Goal: Task Accomplishment & Management: Manage account settings

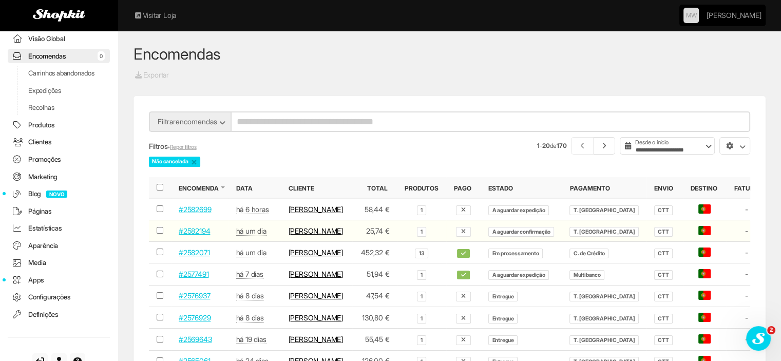
click at [741, 145] on span "button" at bounding box center [741, 147] width 4 height 4
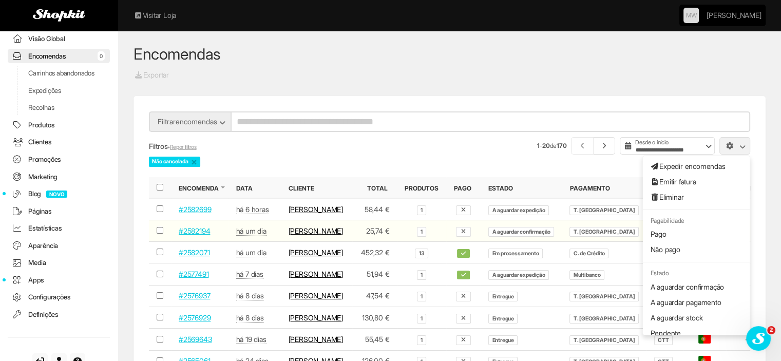
click at [651, 198] on link "Eliminar" at bounding box center [696, 196] width 107 height 15
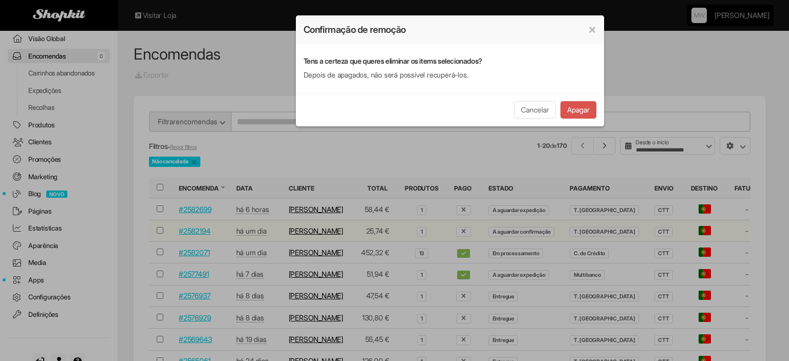
click at [575, 108] on button "Apagar" at bounding box center [578, 109] width 36 height 17
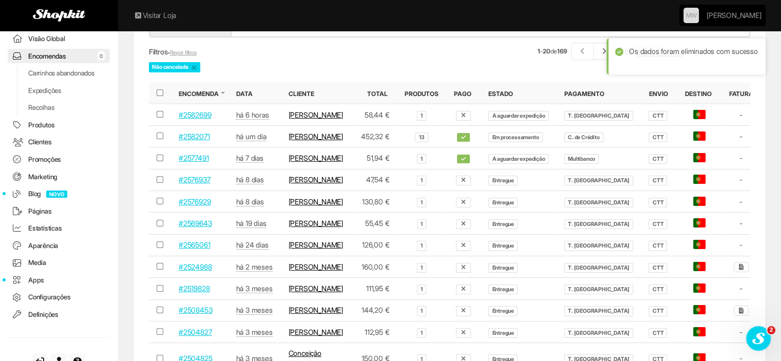
scroll to position [103, 0]
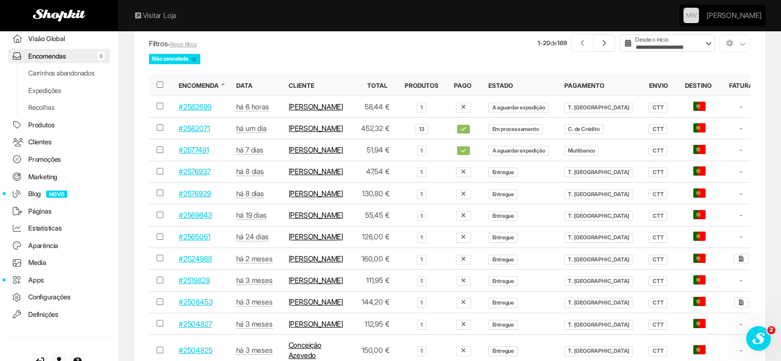
click at [196, 132] on link "#2582071" at bounding box center [194, 128] width 31 height 9
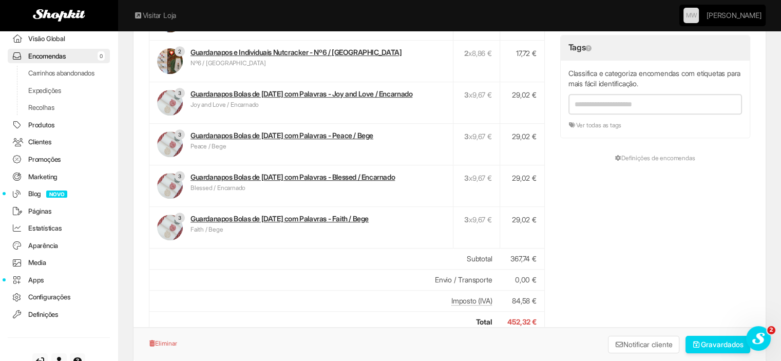
scroll to position [616, 0]
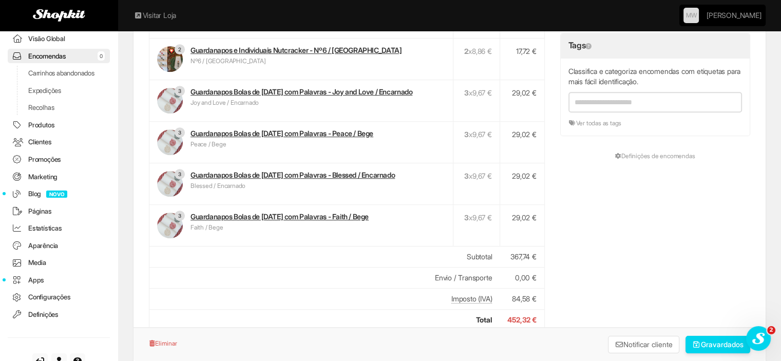
click at [306, 87] on link "Guardanapos Bolas de Natal com Palavras - Joy and Love / Encarnado" at bounding box center [302, 91] width 222 height 9
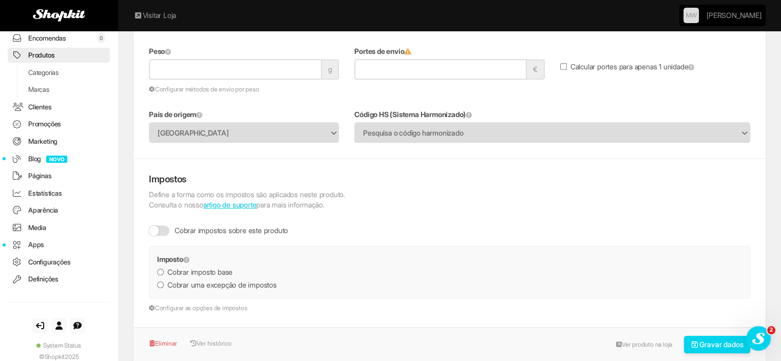
scroll to position [1284, 0]
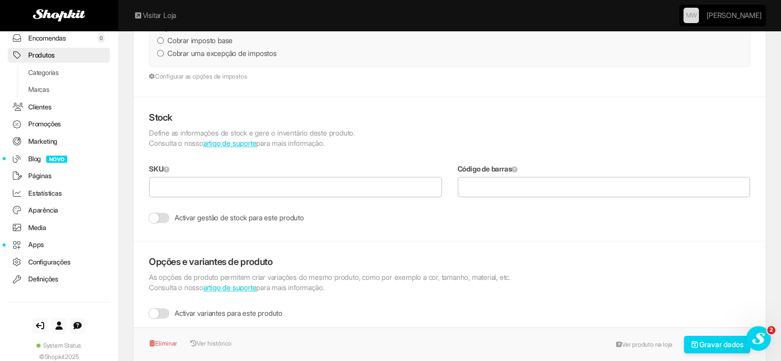
drag, startPoint x: 651, startPoint y: 344, endPoint x: 649, endPoint y: 338, distance: 5.7
click at [651, 343] on link "Ver produto na loja" at bounding box center [644, 344] width 67 height 15
